Goal: Information Seeking & Learning: Learn about a topic

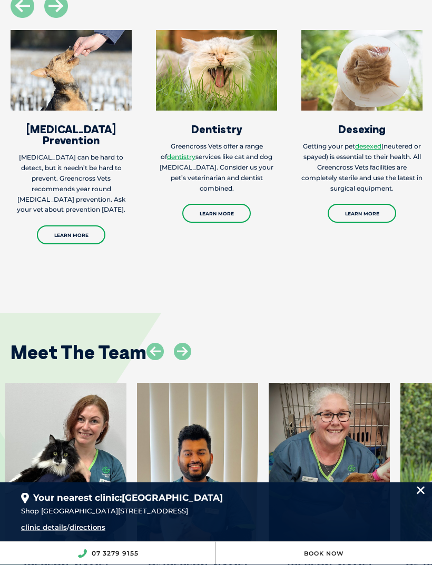
scroll to position [1397, 0]
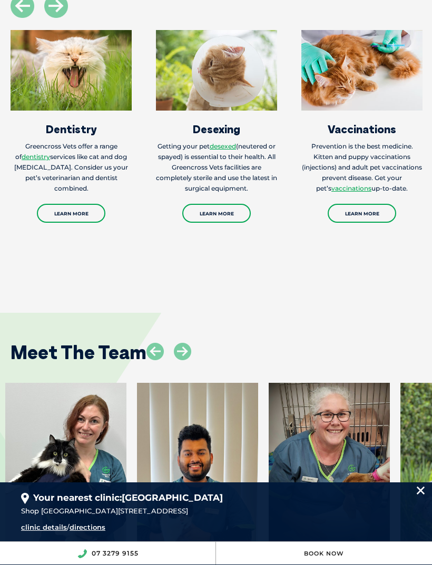
click at [232, 214] on link "Learn More" at bounding box center [216, 213] width 69 height 19
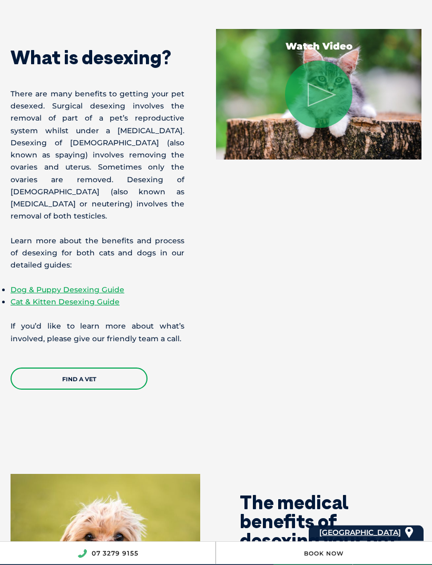
scroll to position [1102, 0]
click at [51, 299] on link "Cat & Kitten Desexing Guide" at bounding box center [65, 301] width 109 height 9
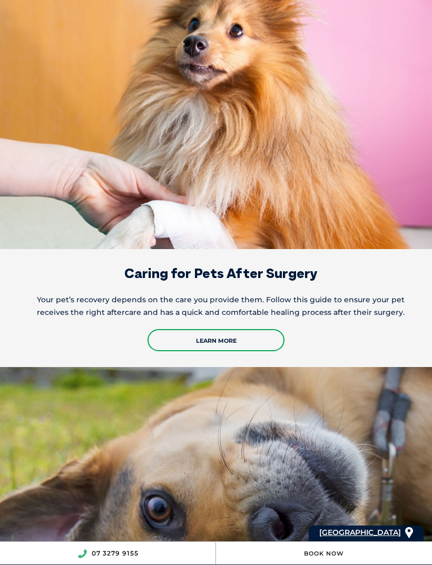
scroll to position [2553, 0]
